Goal: Information Seeking & Learning: Learn about a topic

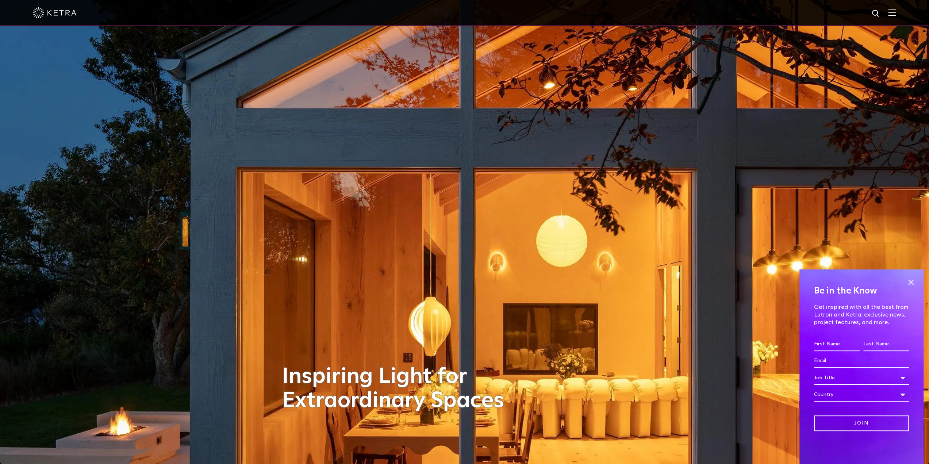
scroll to position [73, 0]
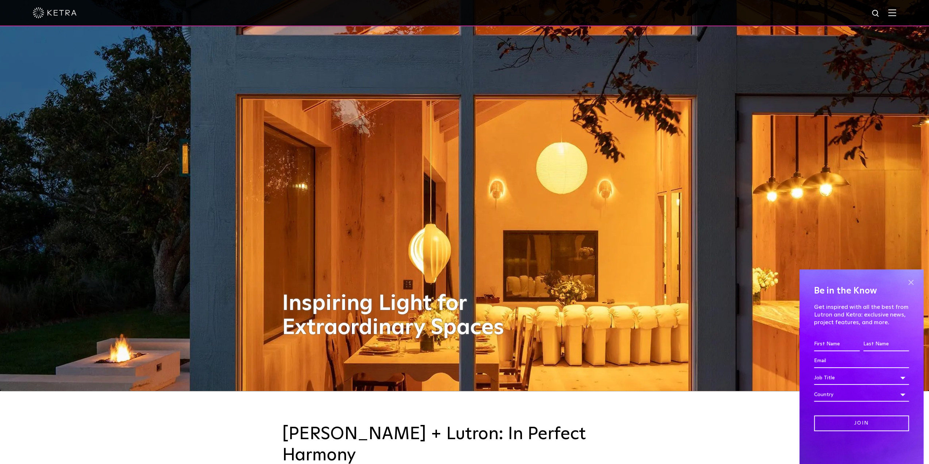
click at [910, 282] on span at bounding box center [910, 282] width 11 height 11
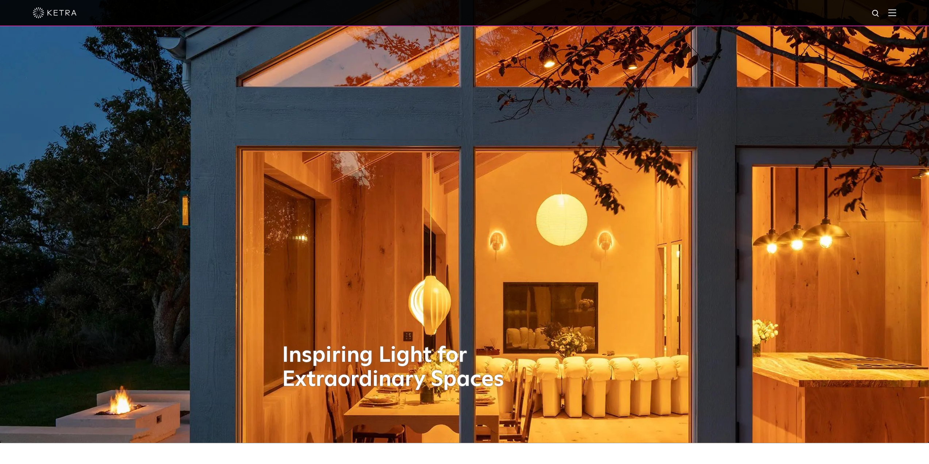
scroll to position [0, 0]
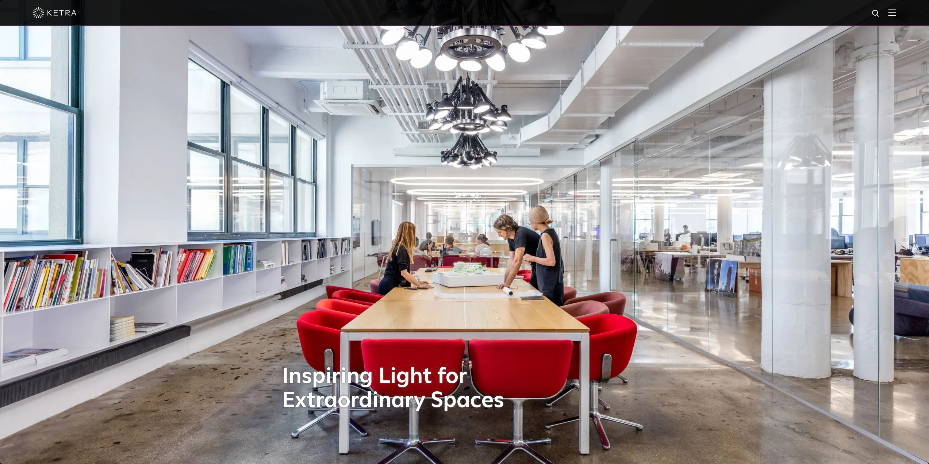
click at [896, 11] on img at bounding box center [892, 12] width 8 height 7
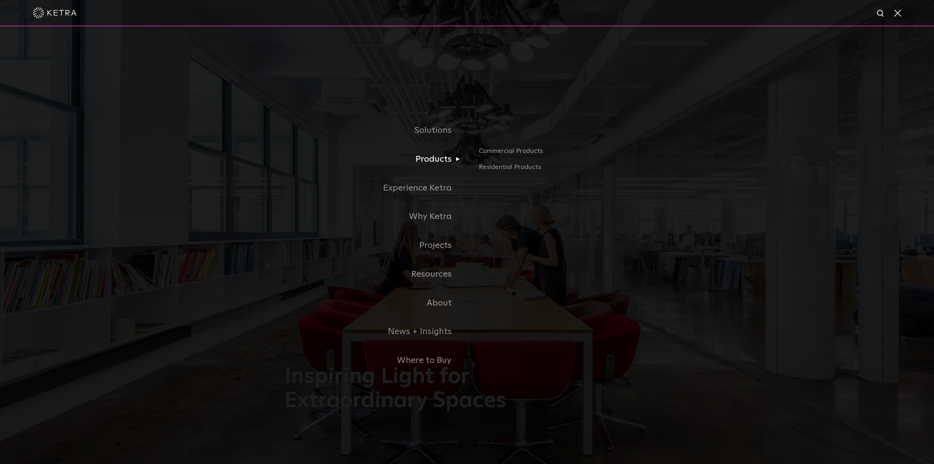
click at [434, 161] on link "Products" at bounding box center [376, 159] width 183 height 29
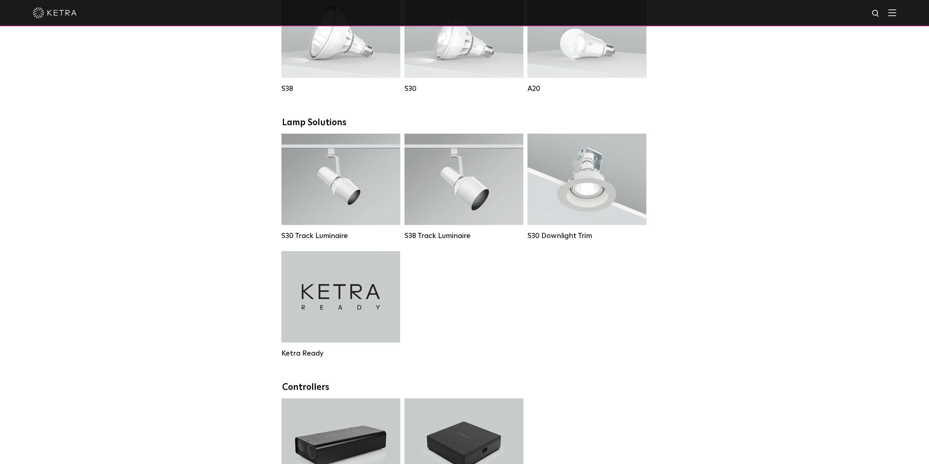
scroll to position [584, 0]
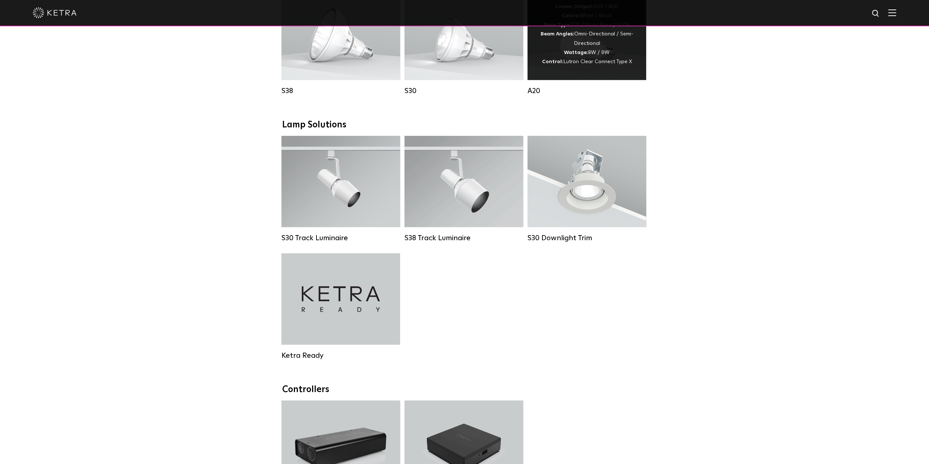
click at [604, 59] on div "Lumen Output: 600 / 800 Colors: White / Black Base Type: E26 Edison Base / GU24…" at bounding box center [586, 34] width 97 height 64
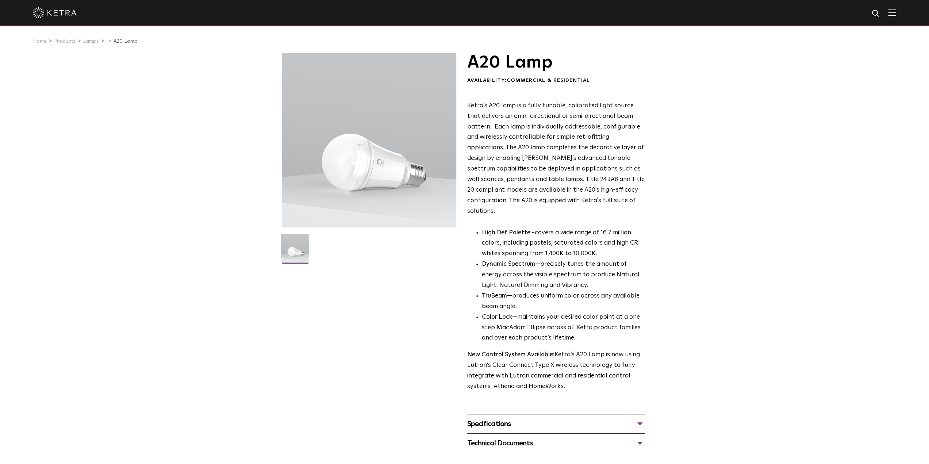
scroll to position [110, 0]
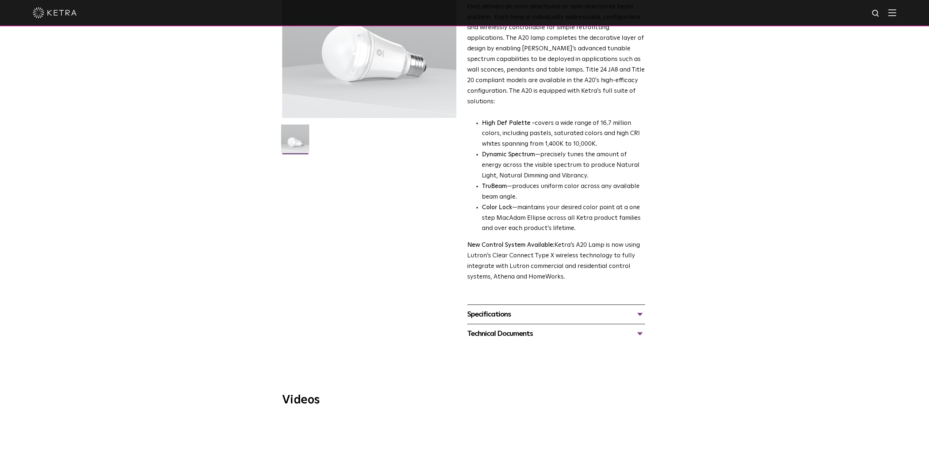
click at [544, 308] on div "Specifications" at bounding box center [556, 314] width 178 height 12
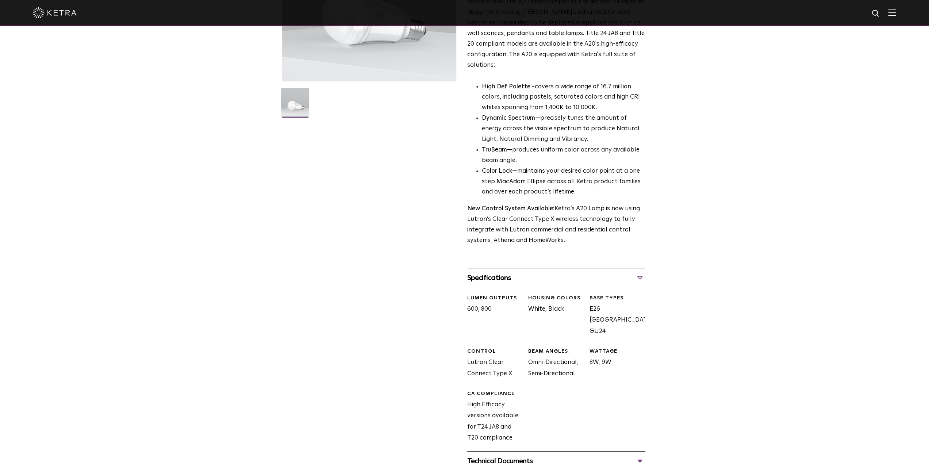
scroll to position [0, 0]
